Goal: Task Accomplishment & Management: Use online tool/utility

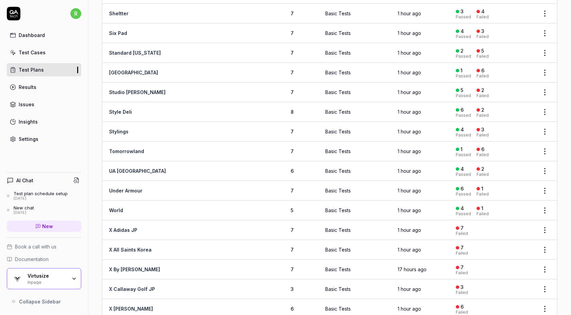
scroll to position [897, 0]
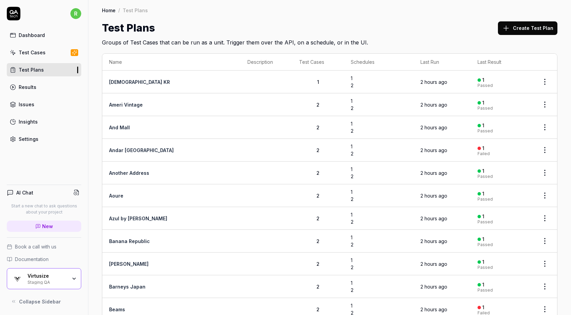
click at [543, 149] on html "r Dashboard Test Cases Test Plans Results Issues Insights Settings AI Chat Star…" at bounding box center [285, 157] width 571 height 315
click at [501, 192] on span "Run Tests" at bounding box center [508, 192] width 24 height 7
click at [351, 200] on div "1 2" at bounding box center [379, 196] width 56 height 14
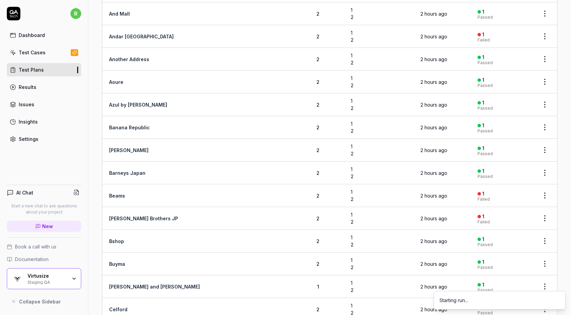
scroll to position [117, 0]
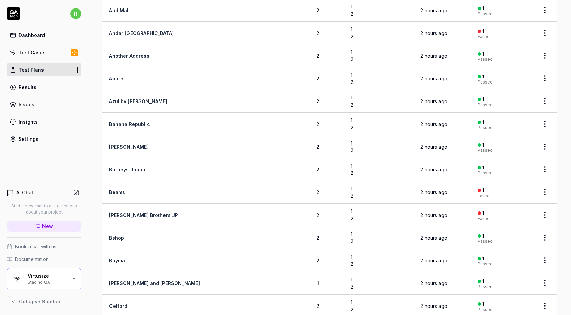
click at [547, 191] on html "r Dashboard Test Cases Test Plans Results Issues Insights Settings AI Chat Star…" at bounding box center [285, 157] width 571 height 315
click at [508, 235] on span "Run Tests" at bounding box center [508, 233] width 24 height 7
click at [545, 213] on html "r Dashboard Test Cases Test Plans Results Issues Insights Settings AI Chat Star…" at bounding box center [285, 157] width 571 height 315
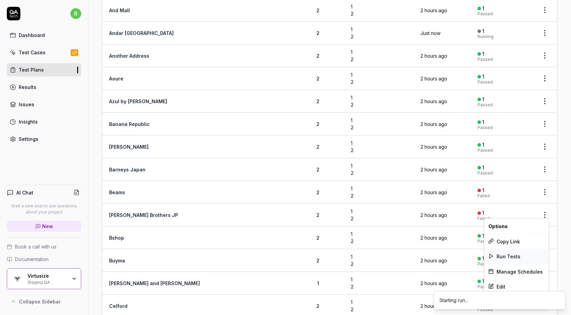
click at [506, 258] on span "Run Tests" at bounding box center [508, 256] width 24 height 7
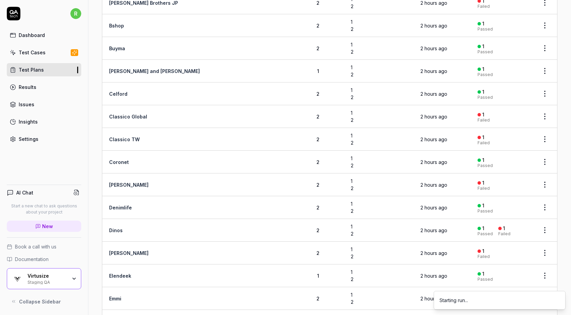
scroll to position [334, 0]
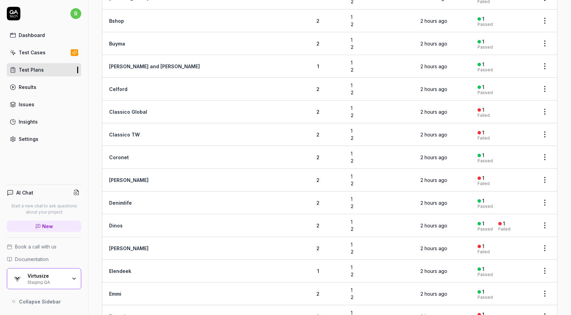
click at [547, 108] on html "r Dashboard Test Cases Test Plans Results Issues Insights Settings AI Chat Star…" at bounding box center [285, 157] width 571 height 315
click at [516, 149] on span "Run Tests" at bounding box center [508, 152] width 24 height 7
click at [545, 129] on html "r Dashboard Test Cases Test Plans Results Issues Insights Settings AI Chat Star…" at bounding box center [285, 157] width 571 height 315
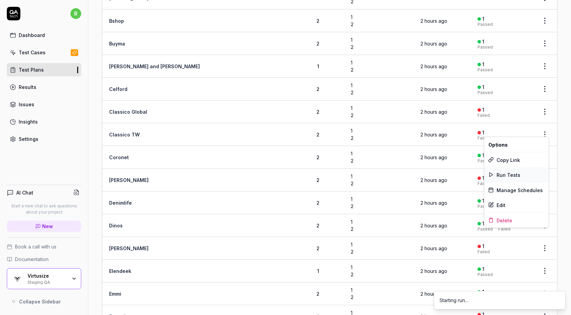
click at [520, 174] on div "Run Tests" at bounding box center [516, 174] width 65 height 15
click at [543, 178] on html "r Dashboard Test Cases Test Plans Results Issues Insights Settings AI Chat Star…" at bounding box center [285, 157] width 571 height 315
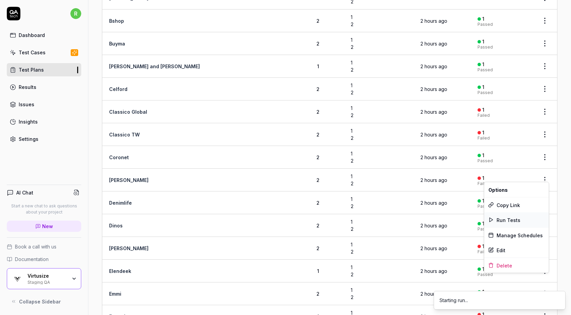
click at [513, 217] on span "Run Tests" at bounding box center [508, 219] width 24 height 7
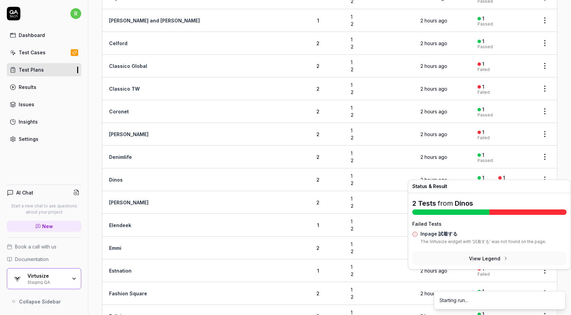
scroll to position [385, 0]
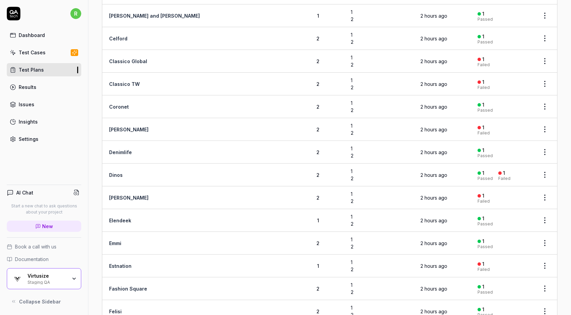
click at [543, 194] on html "r Dashboard Test Cases Test Plans Results Issues Insights Settings AI Chat Star…" at bounding box center [285, 157] width 571 height 315
click at [523, 237] on div "Run Tests" at bounding box center [516, 237] width 65 height 15
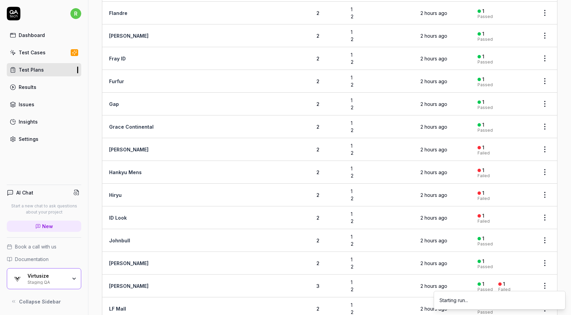
scroll to position [753, 0]
click at [544, 188] on html "r Dashboard Test Cases Test Plans Results Issues Insights Settings AI Chat Star…" at bounding box center [285, 157] width 571 height 315
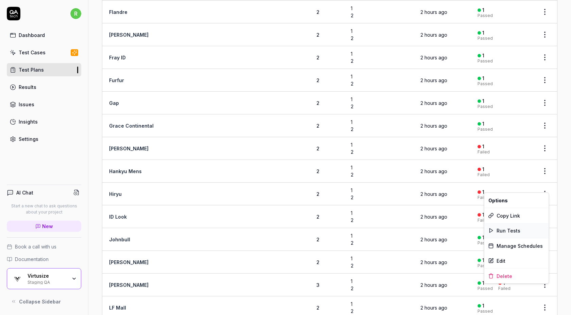
click at [517, 228] on span "Run Tests" at bounding box center [508, 230] width 24 height 7
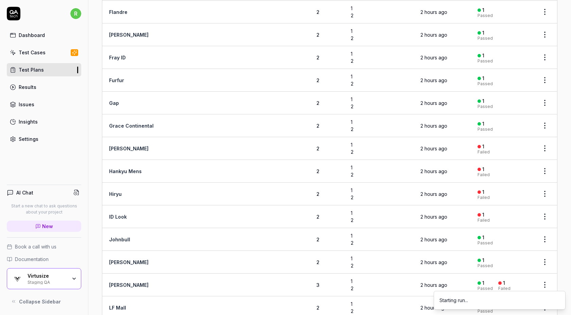
click at [543, 212] on body "r Dashboard Test Cases Test Plans Results Issues Insights Settings AI Chat Star…" at bounding box center [285, 157] width 571 height 315
click at [544, 210] on html "r Dashboard Test Cases Test Plans Results Issues Insights Settings AI Chat Star…" at bounding box center [285, 157] width 571 height 315
click at [512, 253] on span "Run Tests" at bounding box center [508, 253] width 24 height 7
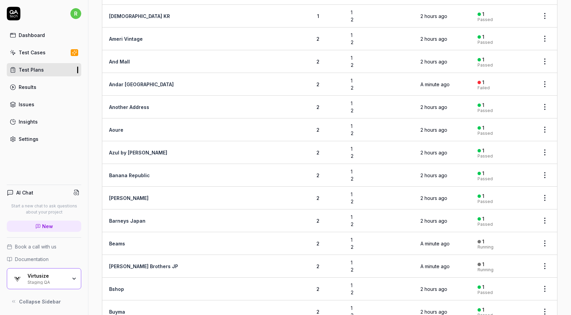
scroll to position [0, 0]
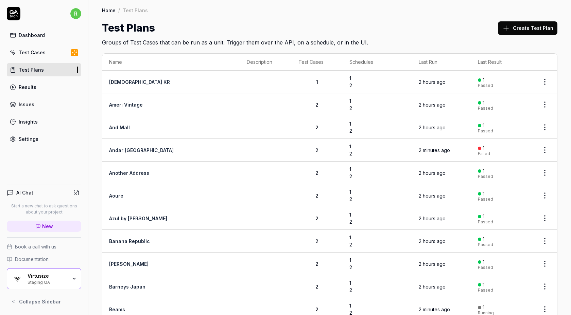
click at [428, 14] on div "Home / Test Plans Home / Test Plans Test Plans Create Test Plan Groups of Test …" at bounding box center [329, 23] width 482 height 47
click at [546, 150] on html "r Dashboard Test Cases Test Plans Results Issues Insights Settings AI Chat Star…" at bounding box center [285, 157] width 571 height 315
click at [502, 190] on span "Run Tests" at bounding box center [508, 192] width 24 height 7
click at [454, 23] on div "Test Plans Create Test Plan" at bounding box center [329, 27] width 455 height 15
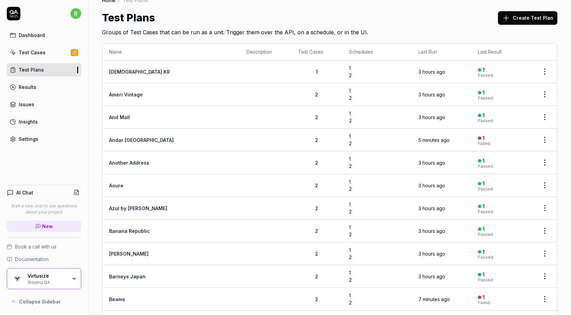
scroll to position [11, 0]
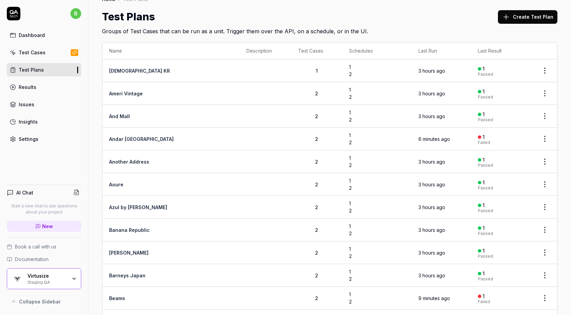
click at [131, 139] on link "Andar Japan" at bounding box center [141, 139] width 65 height 6
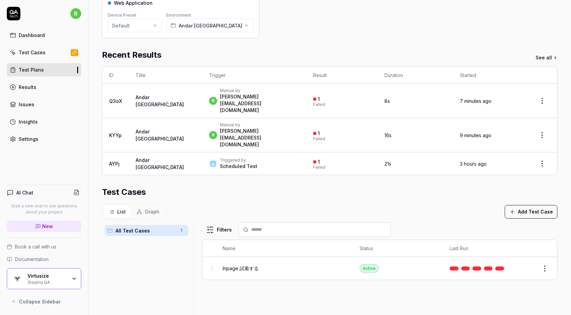
scroll to position [109, 0]
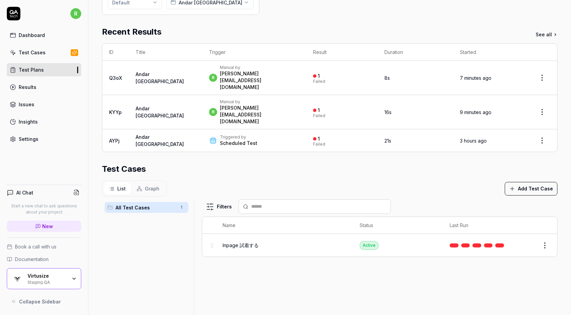
click at [534, 182] on button "Add Test Case" at bounding box center [531, 189] width 53 height 14
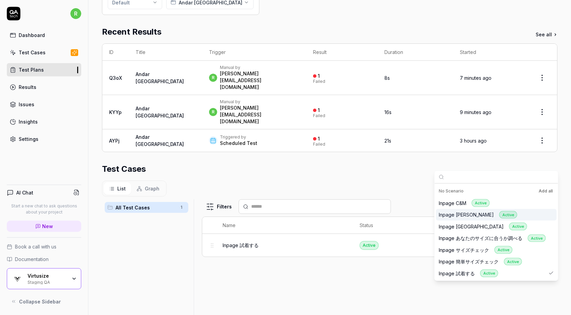
click at [521, 214] on div "Inpage Frans Boone Active" at bounding box center [496, 215] width 121 height 12
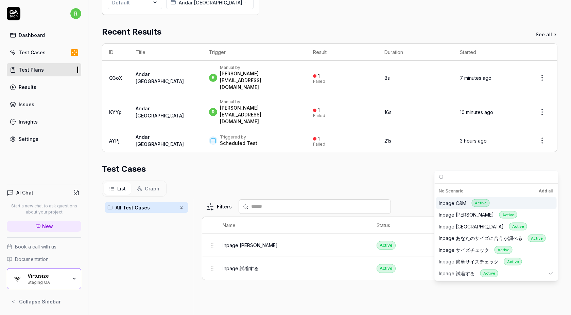
click at [457, 163] on section "Test Cases List Graph Add Test Case All Test Cases 2 Filters Name Status Last R…" at bounding box center [329, 271] width 455 height 216
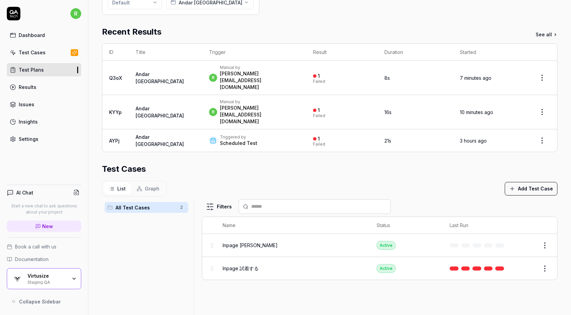
click at [545, 219] on html "**********" at bounding box center [285, 157] width 571 height 315
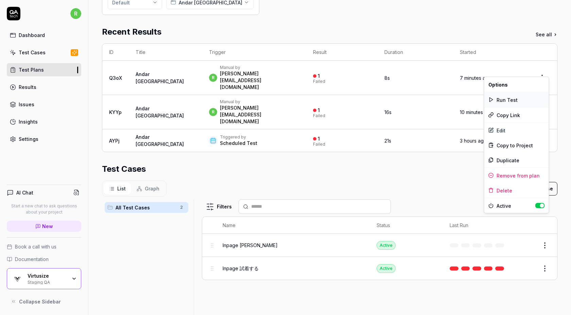
click at [523, 94] on div "Run Test" at bounding box center [516, 99] width 65 height 15
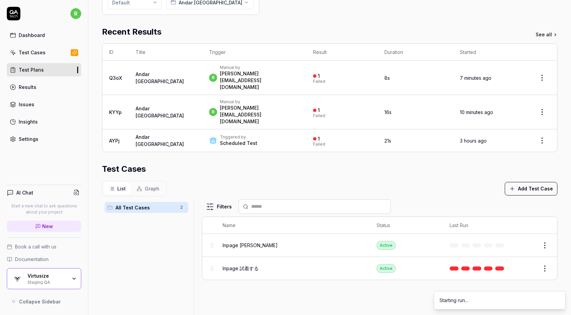
scroll to position [0, 0]
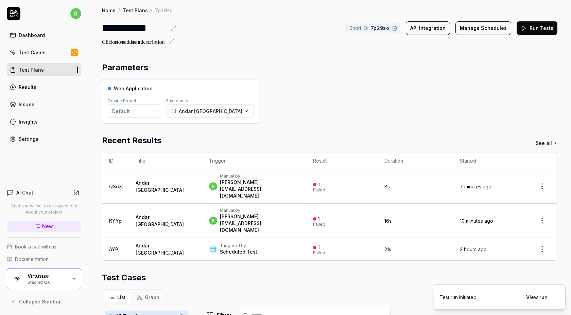
click at [45, 49] on link "Test Cases" at bounding box center [44, 52] width 74 height 13
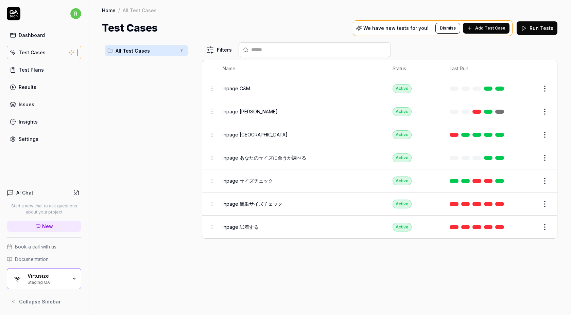
click at [64, 71] on link "Test Plans" at bounding box center [44, 69] width 74 height 13
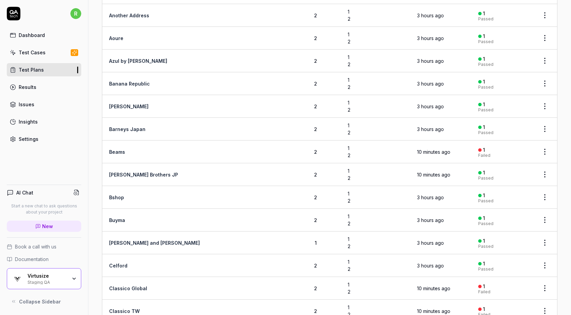
scroll to position [158, 0]
click at [239, 150] on td at bounding box center [264, 151] width 51 height 23
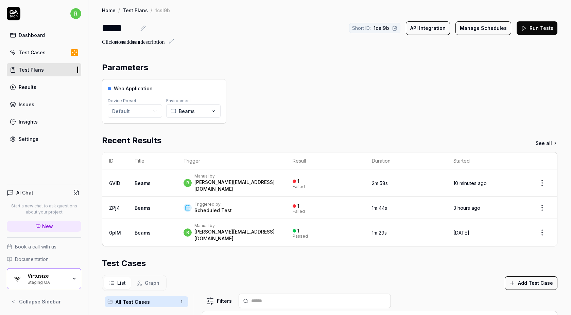
click at [525, 31] on button "Run Tests" at bounding box center [536, 28] width 41 height 14
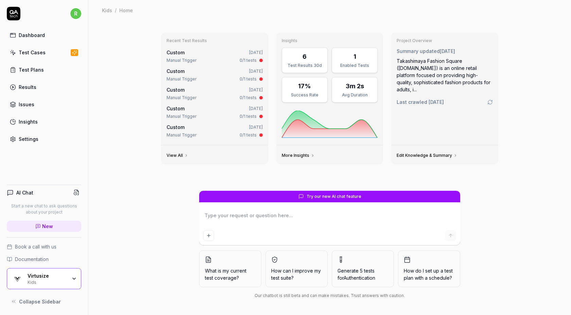
click at [58, 51] on link "Test Cases" at bounding box center [44, 52] width 74 height 13
type textarea "*"
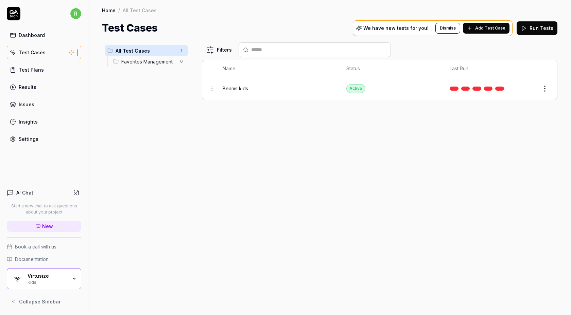
click at [532, 26] on button "Run Tests" at bounding box center [536, 28] width 41 height 14
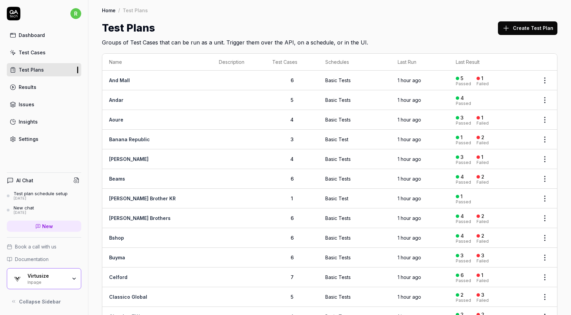
click at [53, 275] on div "Virtusize" at bounding box center [47, 276] width 39 height 6
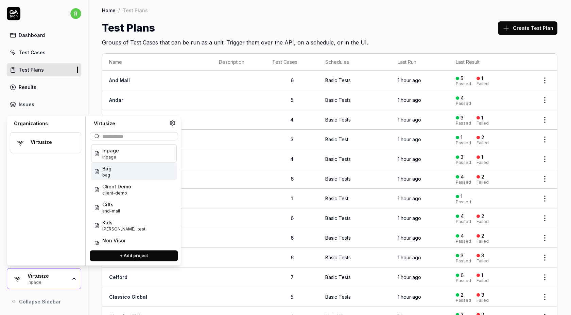
click at [124, 171] on div "Bag bag" at bounding box center [134, 172] width 86 height 18
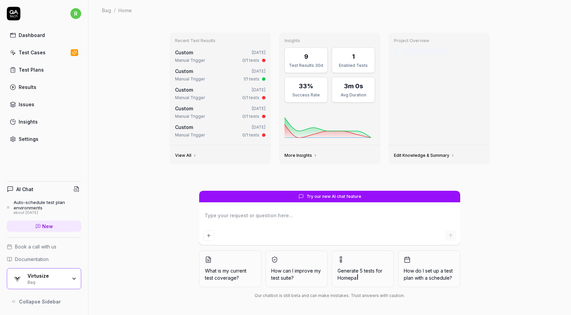
click at [50, 51] on link "Test Cases" at bounding box center [44, 52] width 74 height 13
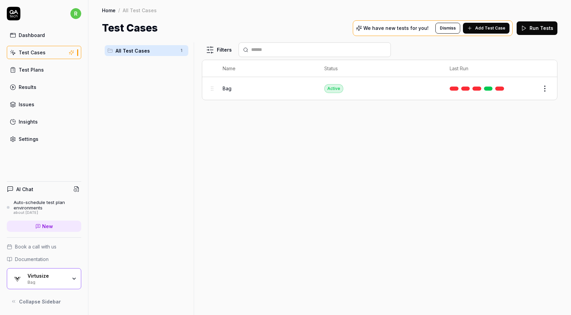
click at [532, 31] on button "Run Tests" at bounding box center [536, 28] width 41 height 14
click at [50, 278] on div "Virtusize" at bounding box center [47, 276] width 39 height 6
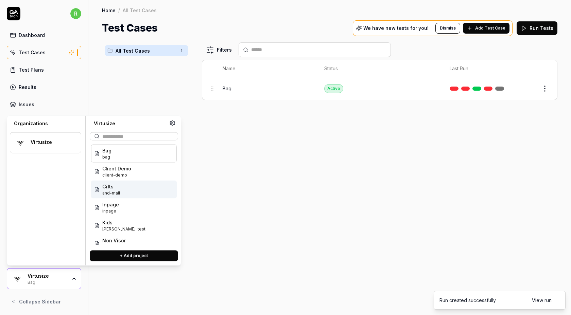
click at [122, 190] on div "Gifts and-mall" at bounding box center [134, 190] width 86 height 18
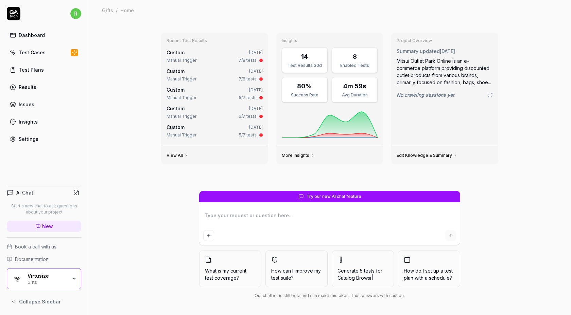
click at [50, 51] on link "Test Cases" at bounding box center [44, 52] width 74 height 13
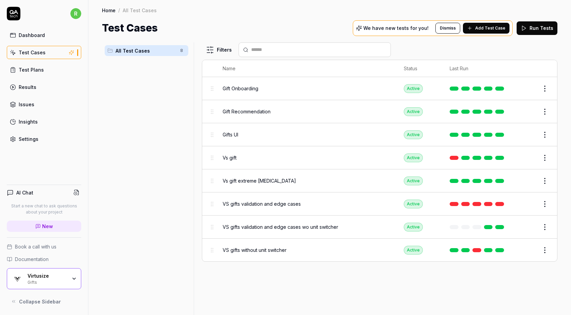
click at [527, 28] on icon at bounding box center [523, 28] width 6 height 6
click at [168, 150] on div "All Test Cases 8" at bounding box center [146, 174] width 89 height 265
click at [19, 283] on img "button" at bounding box center [17, 279] width 12 height 12
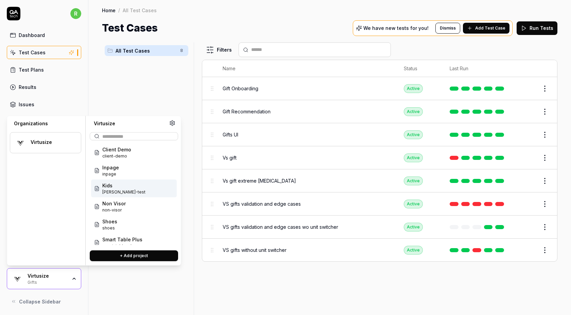
scroll to position [37, 0]
click at [143, 209] on div "Non Visor non-visor" at bounding box center [134, 206] width 86 height 18
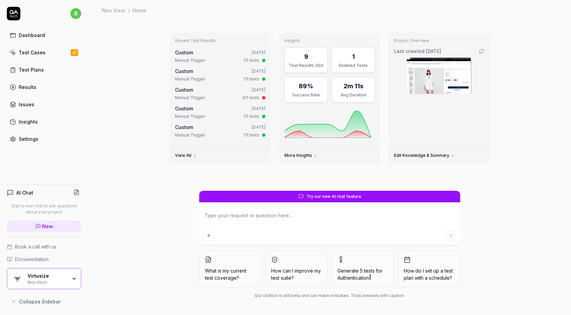
click at [58, 53] on link "Test Cases" at bounding box center [44, 52] width 74 height 13
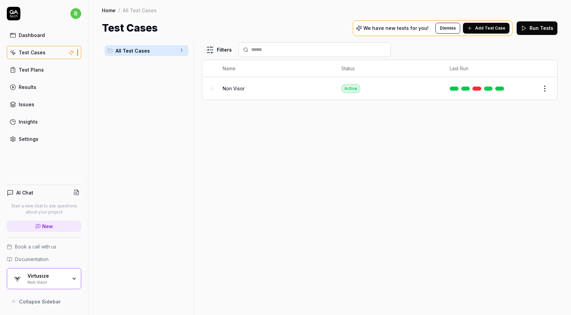
click at [531, 32] on button "Run Tests" at bounding box center [536, 28] width 41 height 14
click at [55, 273] on div "Virtusize" at bounding box center [47, 276] width 39 height 6
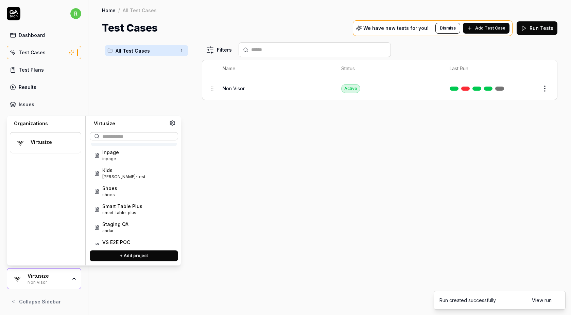
scroll to position [75, 0]
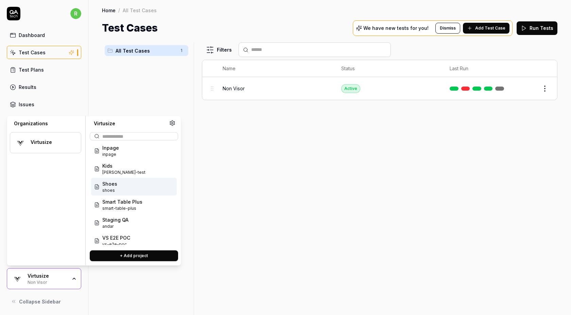
click at [133, 185] on div "Shoes shoes" at bounding box center [134, 187] width 86 height 18
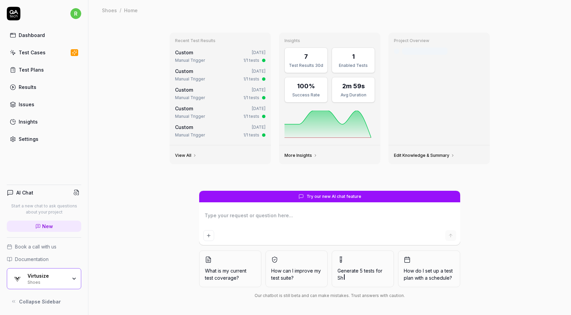
click at [59, 53] on link "Test Cases" at bounding box center [44, 52] width 74 height 13
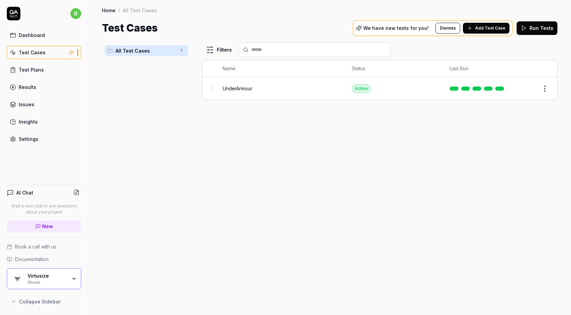
click at [534, 30] on button "Run Tests" at bounding box center [536, 28] width 41 height 14
click at [41, 283] on div "Shoes" at bounding box center [47, 281] width 39 height 5
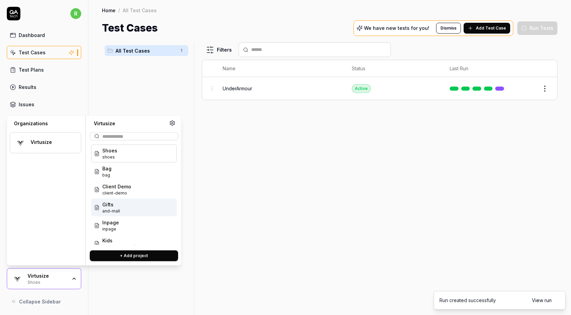
click at [129, 205] on div "Gifts and-mall" at bounding box center [134, 208] width 86 height 18
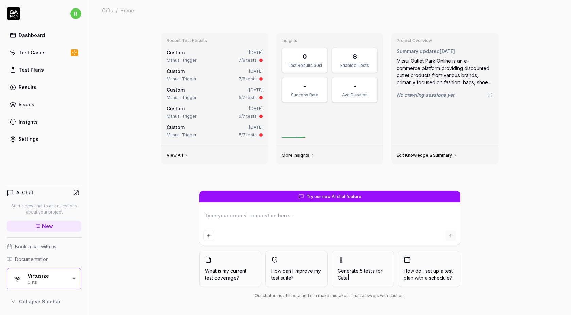
click at [262, 139] on div "Recent Test Results Custom 5 days ago Manual Trigger 7/8 tests Custom 6 days ag…" at bounding box center [214, 89] width 107 height 112
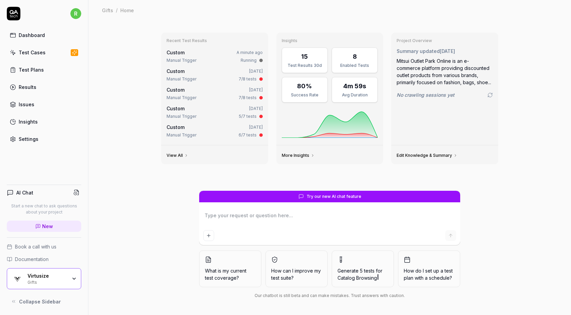
click at [47, 54] on link "Test Cases" at bounding box center [44, 52] width 74 height 13
